Goal: Transaction & Acquisition: Purchase product/service

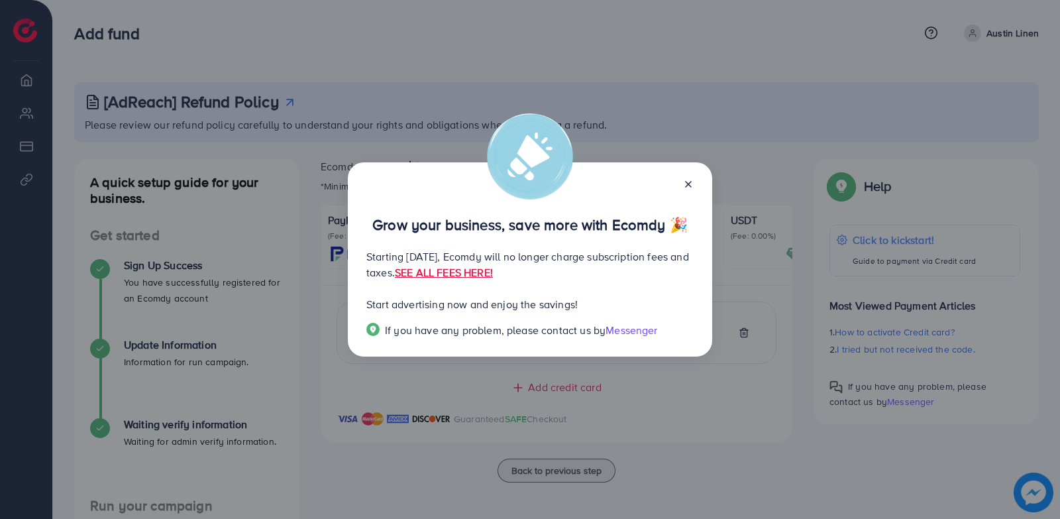
click at [691, 183] on icon at bounding box center [688, 184] width 11 height 11
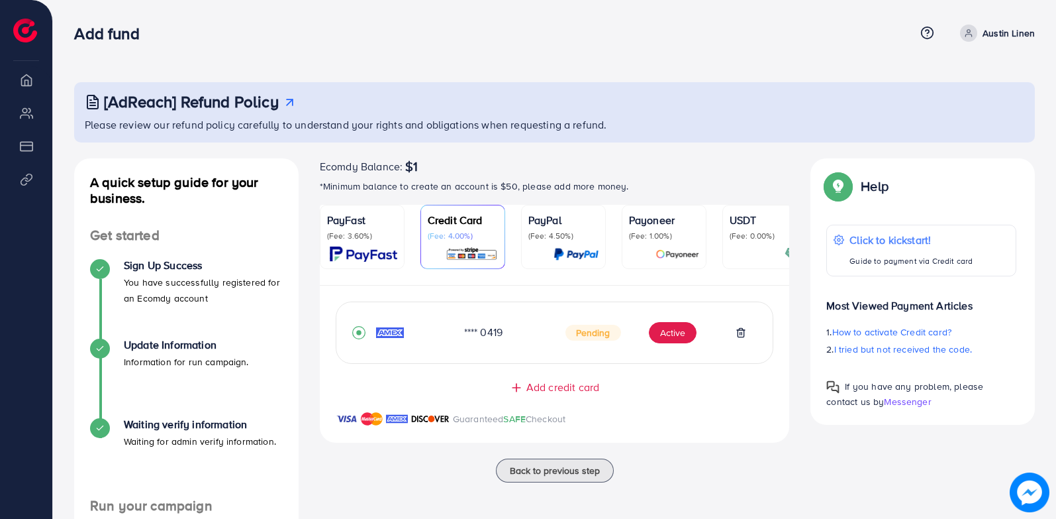
scroll to position [66, 0]
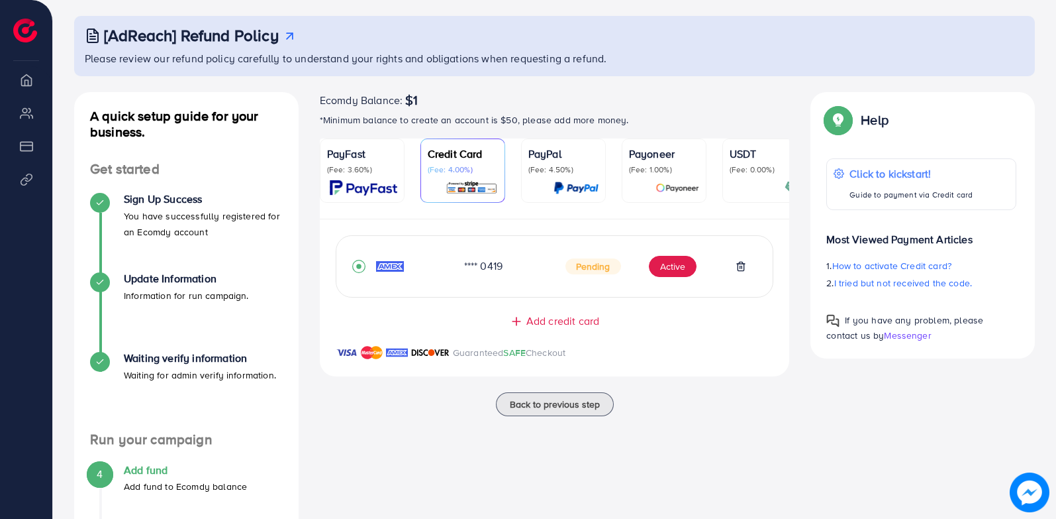
drag, startPoint x: 321, startPoint y: 99, endPoint x: 424, endPoint y: 101, distance: 103.3
click at [424, 101] on div "Ecomdy Balance: $1" at bounding box center [555, 100] width 470 height 16
click at [703, 445] on div "Ecomdy Balance: $1 *Minimum balance to create an account is $50, please add mor…" at bounding box center [554, 365] width 491 height 546
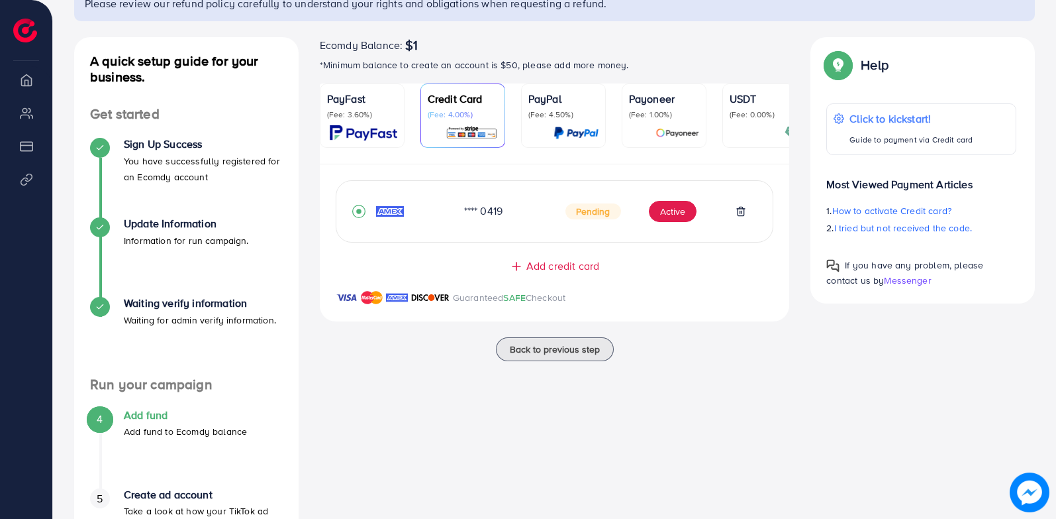
scroll to position [0, 0]
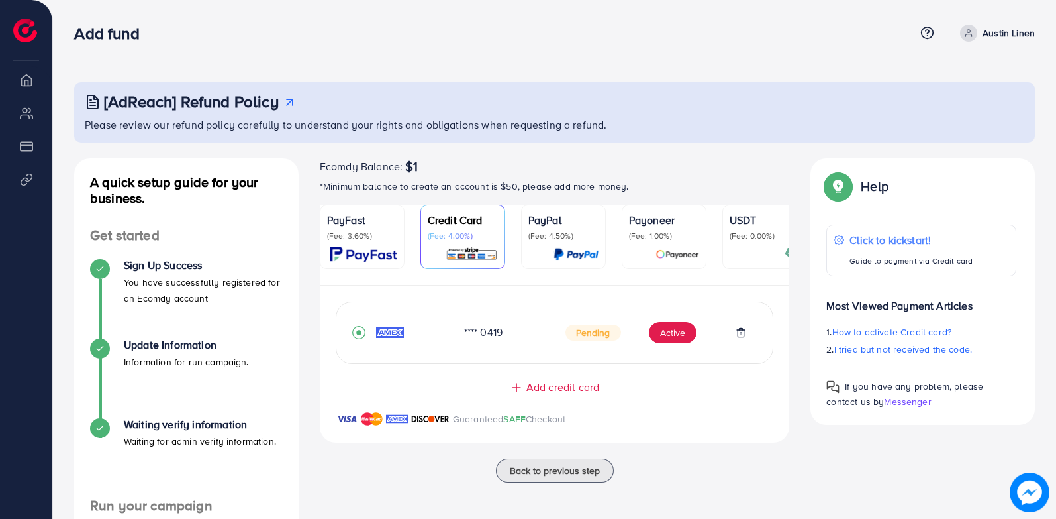
click at [645, 289] on div "**** 0419 Pending Active Add credit card Guaranteed SAFE Checkout" at bounding box center [555, 364] width 470 height 158
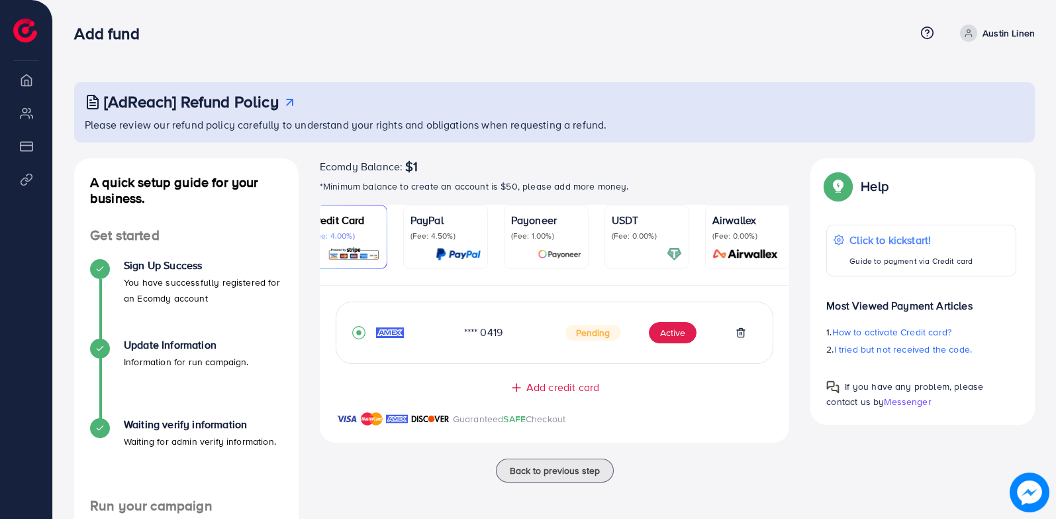
click at [760, 173] on div "Ecomdy Balance: $1" at bounding box center [555, 166] width 470 height 16
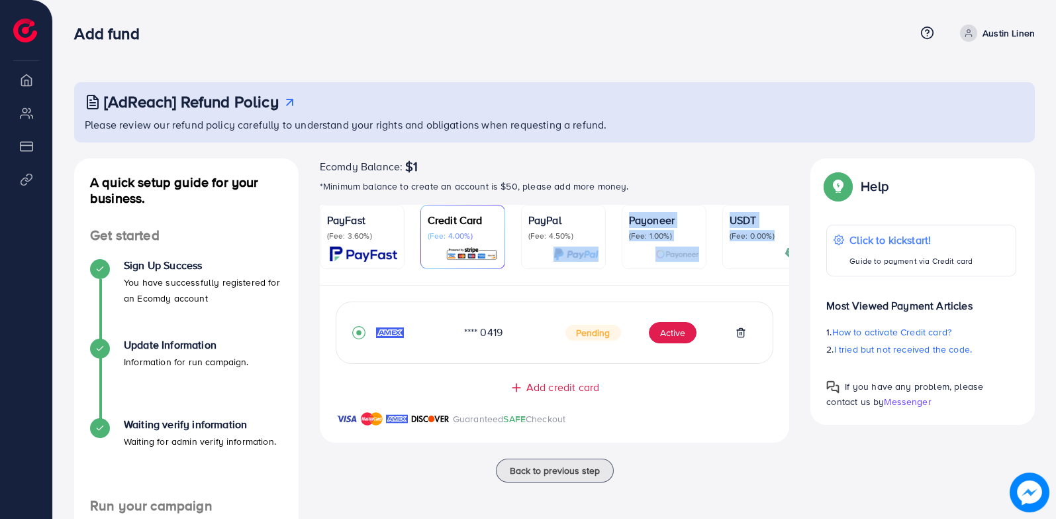
drag, startPoint x: 621, startPoint y: 284, endPoint x: 588, endPoint y: 270, distance: 35.9
click at [585, 274] on ul "PayFast (Fee: 3.60%) Credit Card (Fee: 4.00%) PayPal (Fee: 4.50%) Payoneer (Fee…" at bounding box center [555, 245] width 470 height 81
click at [711, 148] on div "[AdReach] Refund Policy Please review our refund policy carefully to understand…" at bounding box center [554, 393] width 961 height 623
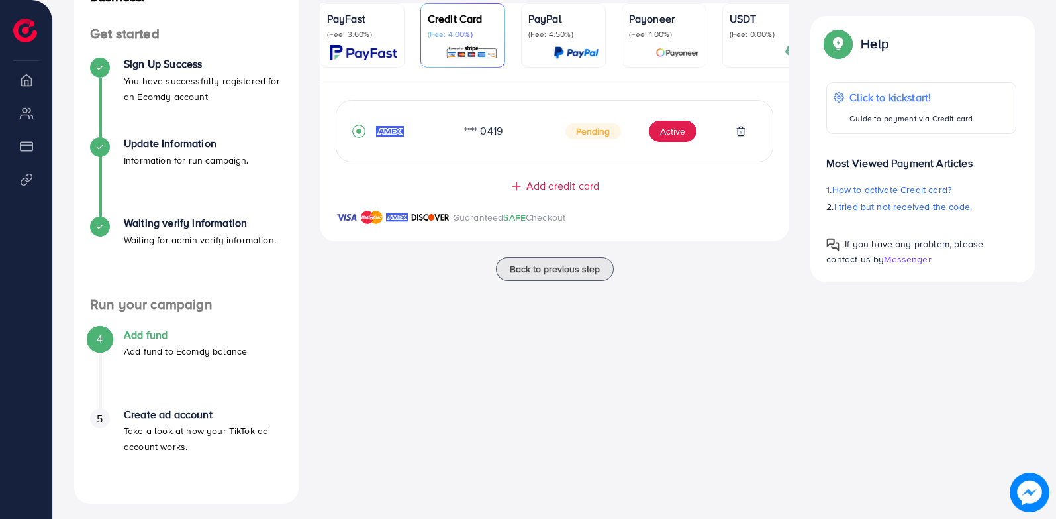
scroll to position [207, 0]
